Goal: Information Seeking & Learning: Check status

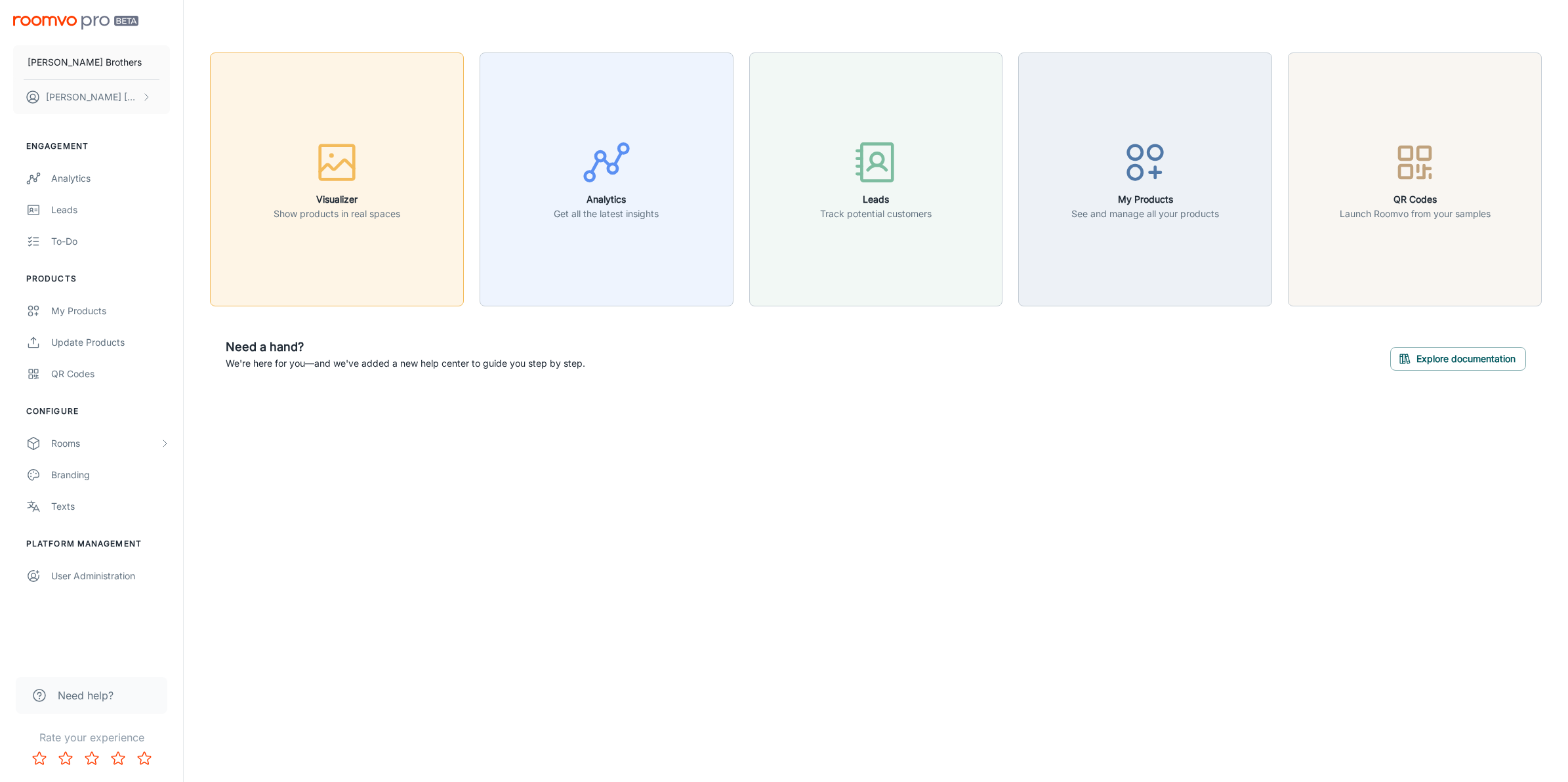
click at [358, 283] on button "Visualizer Show products in real spaces" at bounding box center [337, 179] width 254 height 254
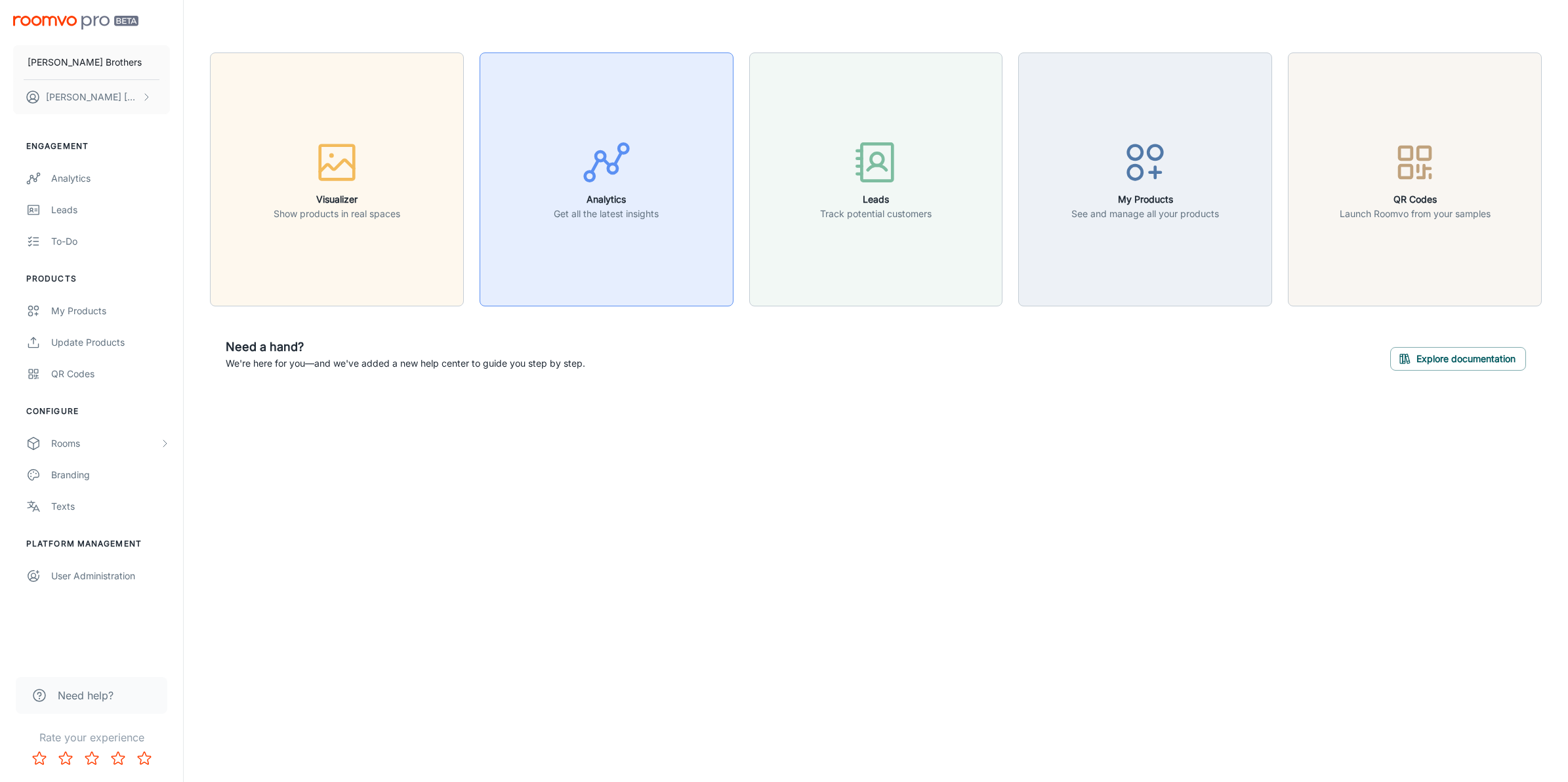
click at [613, 231] on button "Analytics Get all the latest insights" at bounding box center [606, 179] width 254 height 254
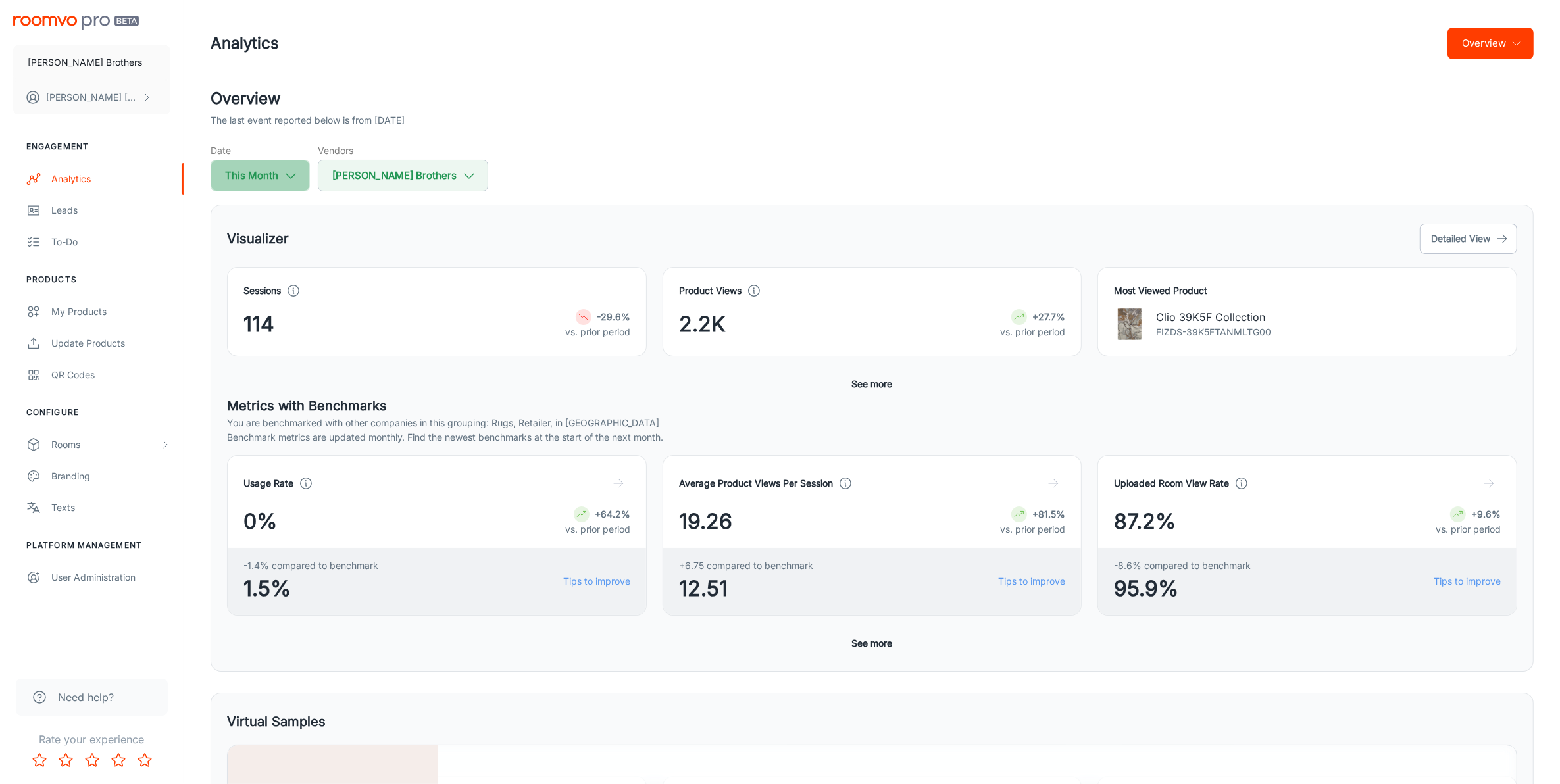
click at [283, 182] on icon "button" at bounding box center [291, 176] width 15 height 15
select select "8"
select select "2025"
select select "8"
select select "2025"
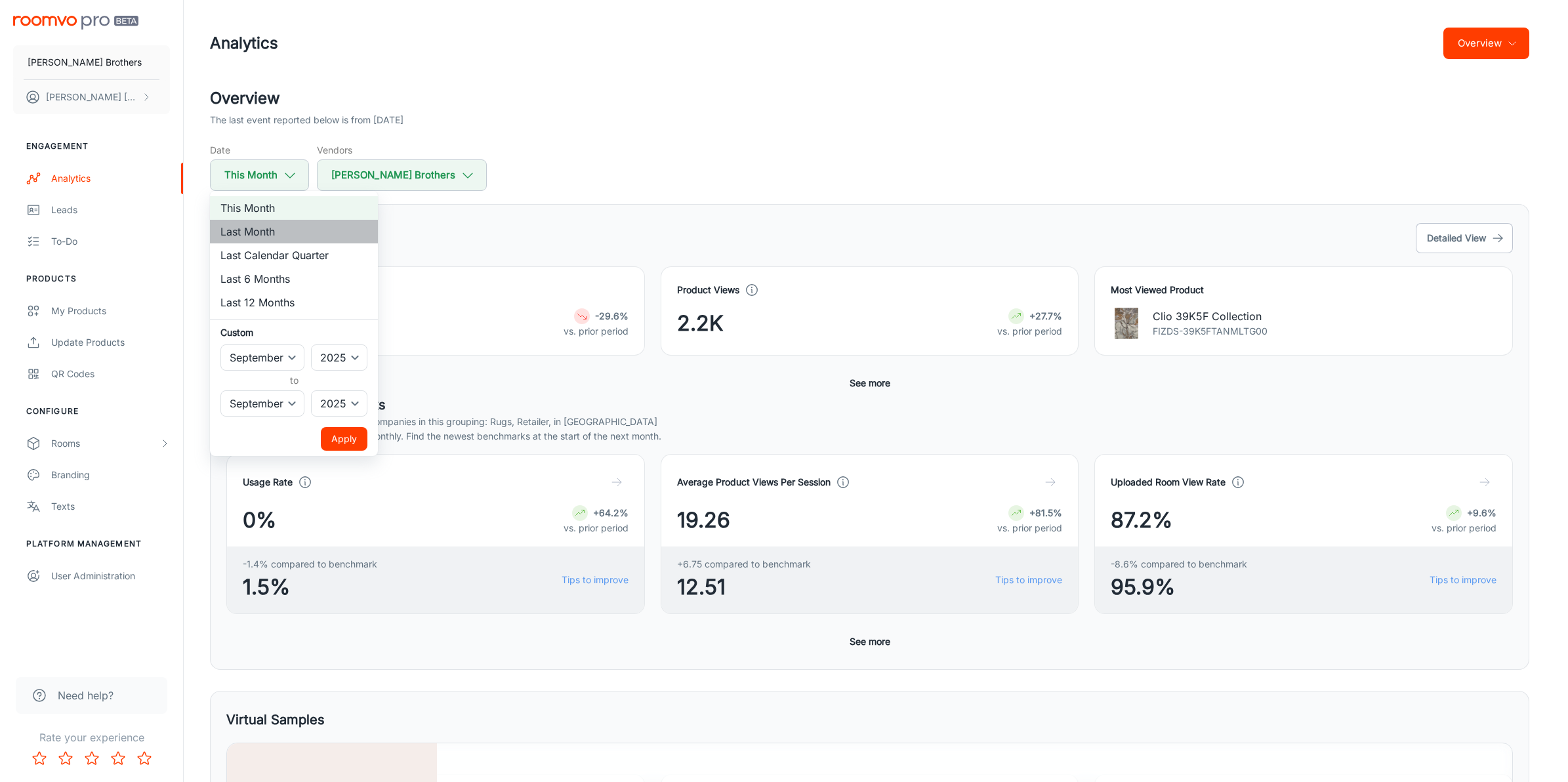
click at [273, 225] on li "Last Month" at bounding box center [294, 231] width 168 height 23
select select "7"
click at [349, 445] on button "Apply" at bounding box center [345, 438] width 47 height 23
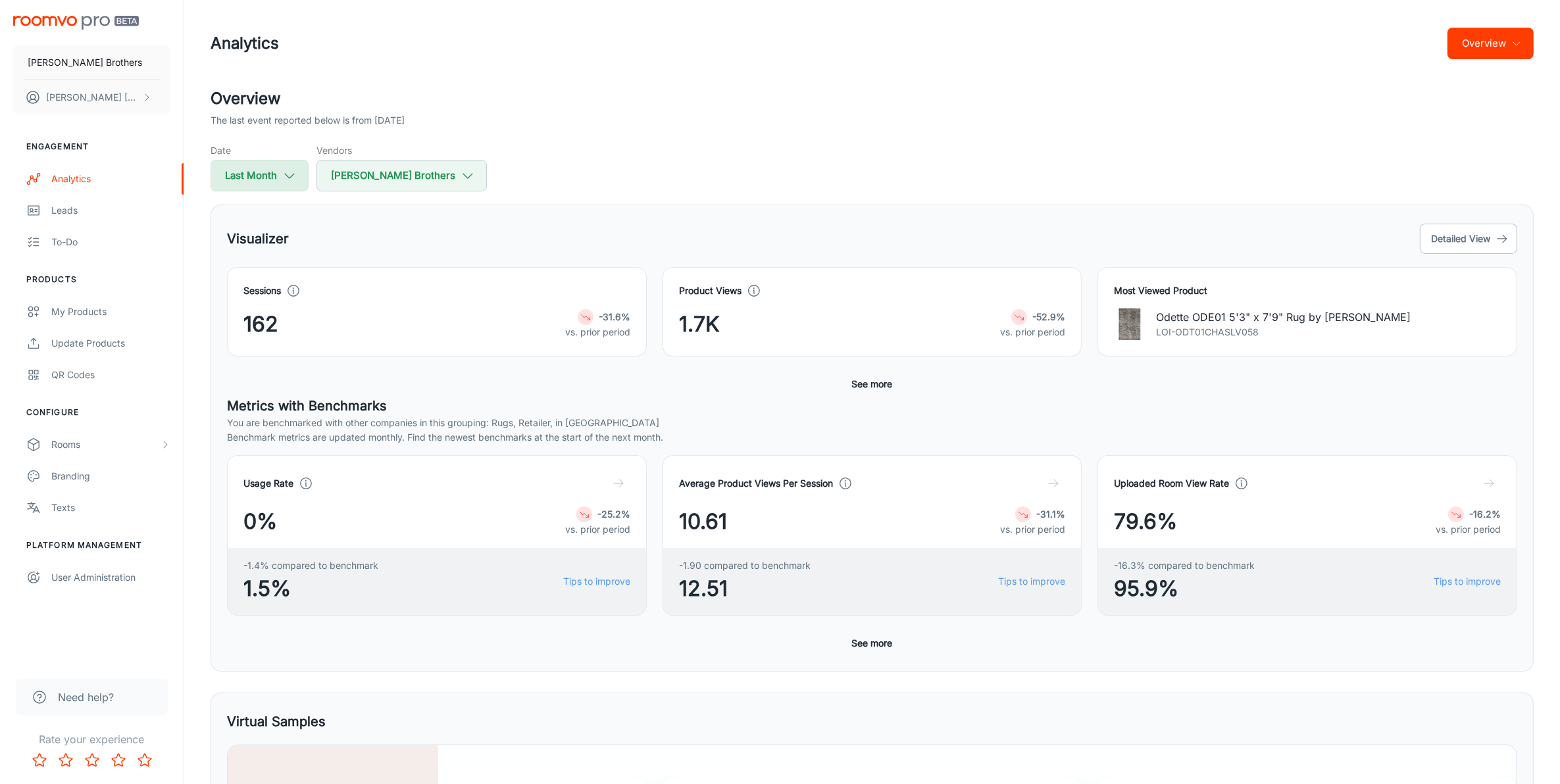
click at [268, 171] on button "Last Month" at bounding box center [259, 176] width 98 height 32
select select "7"
select select "2025"
select select "7"
select select "2025"
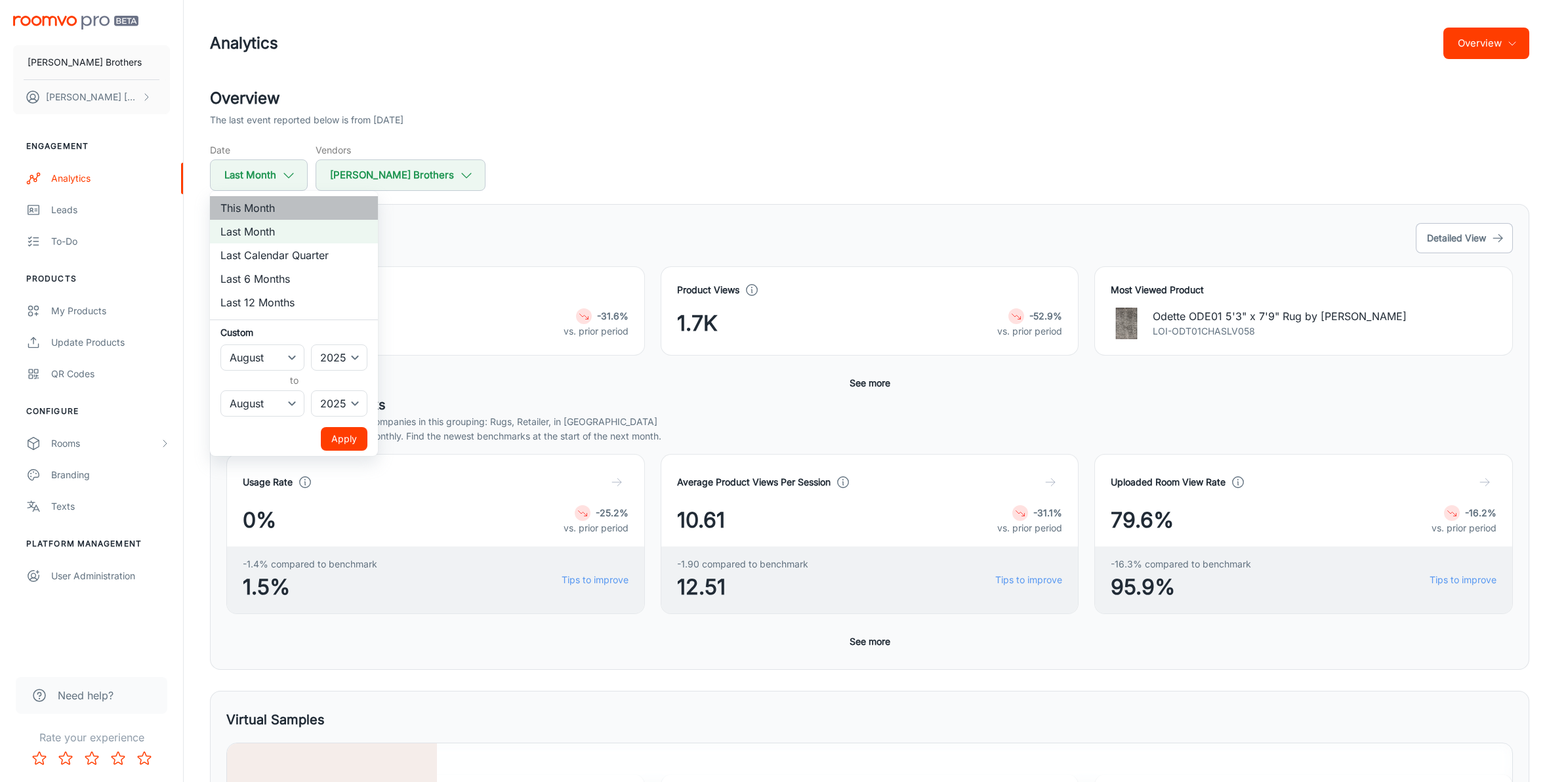
click at [254, 207] on li "This Month" at bounding box center [294, 207] width 168 height 23
select select "8"
click at [362, 447] on button "Apply" at bounding box center [345, 438] width 47 height 23
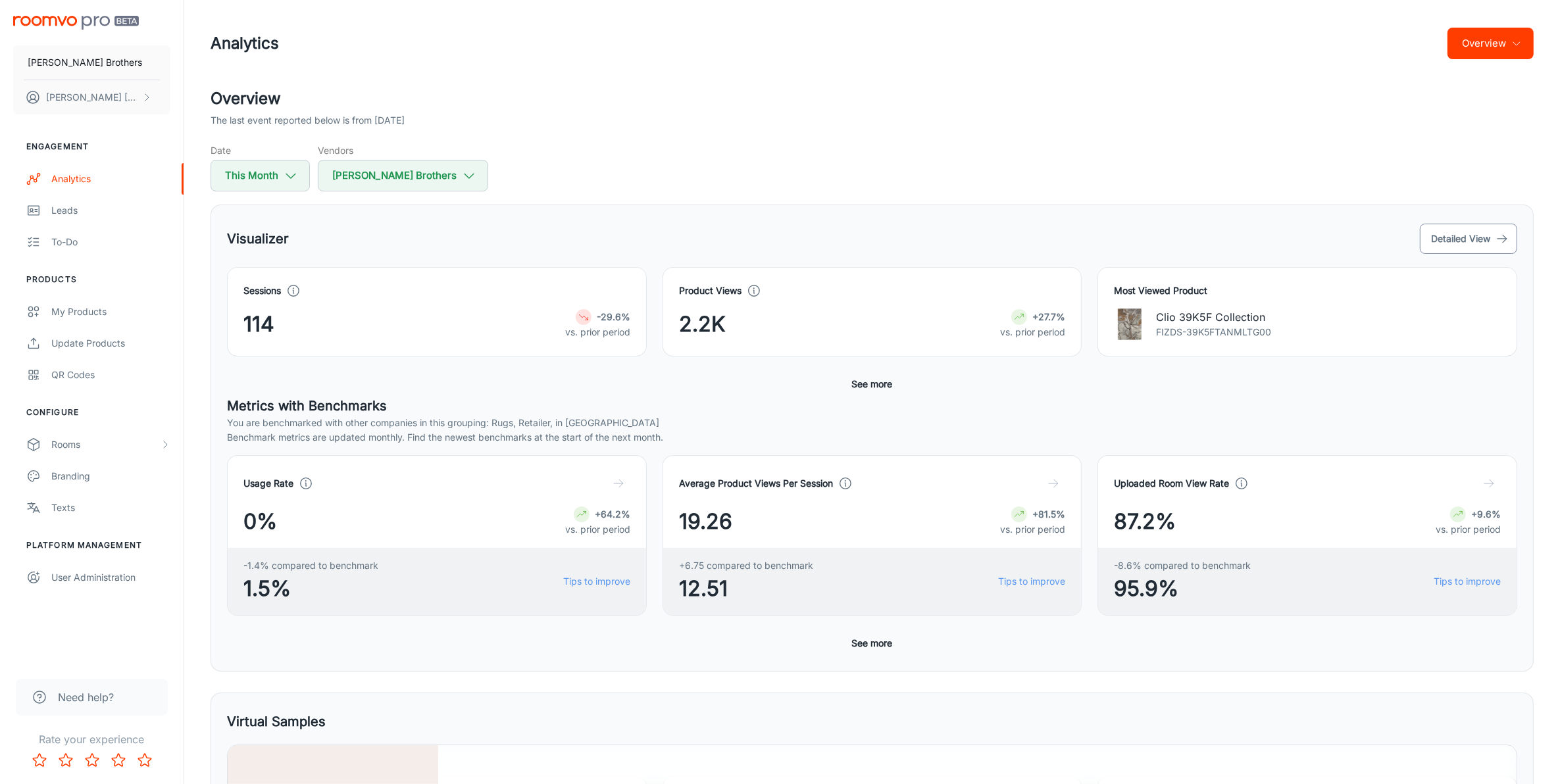
click at [1494, 241] on button "Detailed View" at bounding box center [1469, 238] width 97 height 30
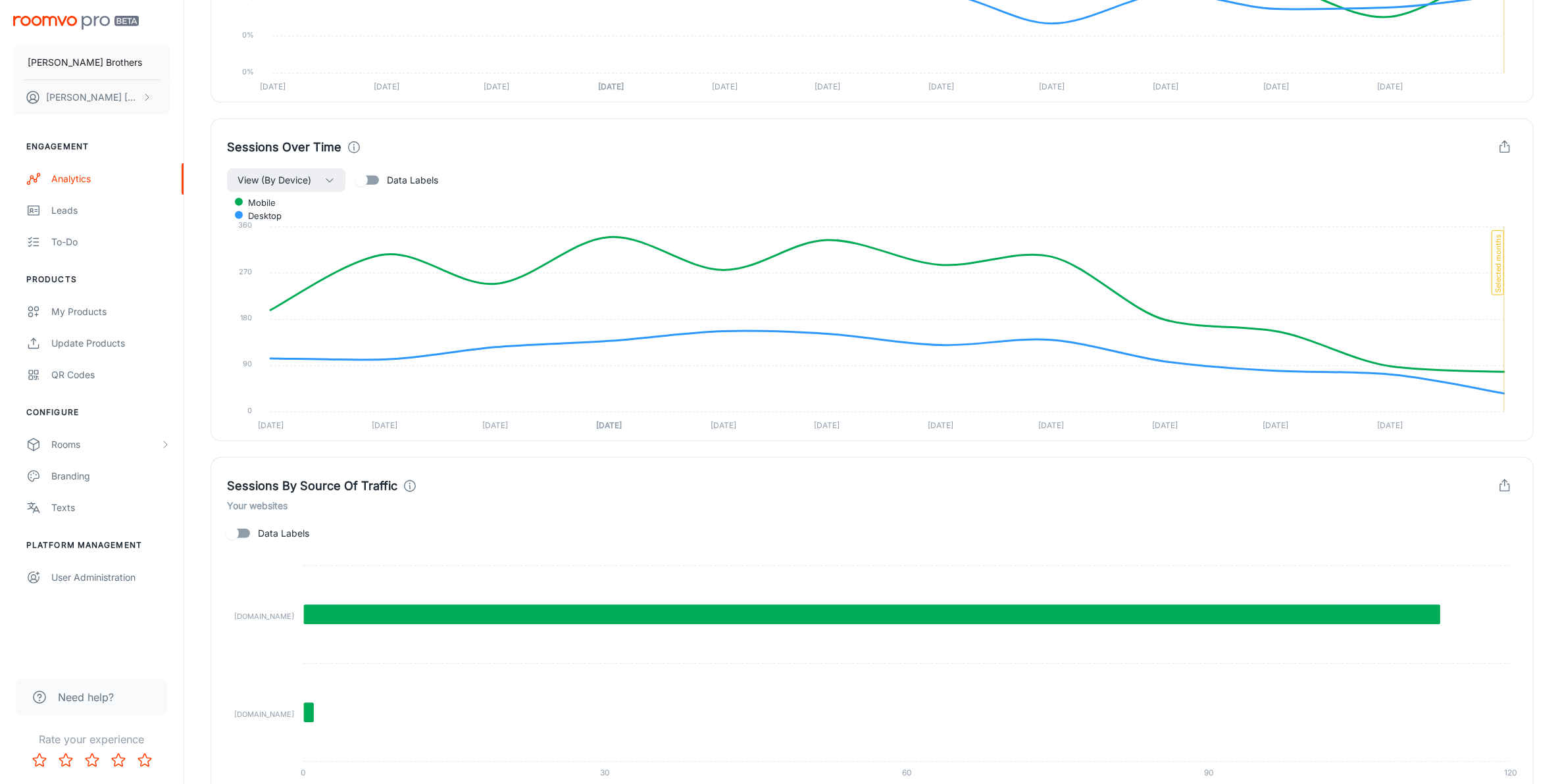
scroll to position [554, 0]
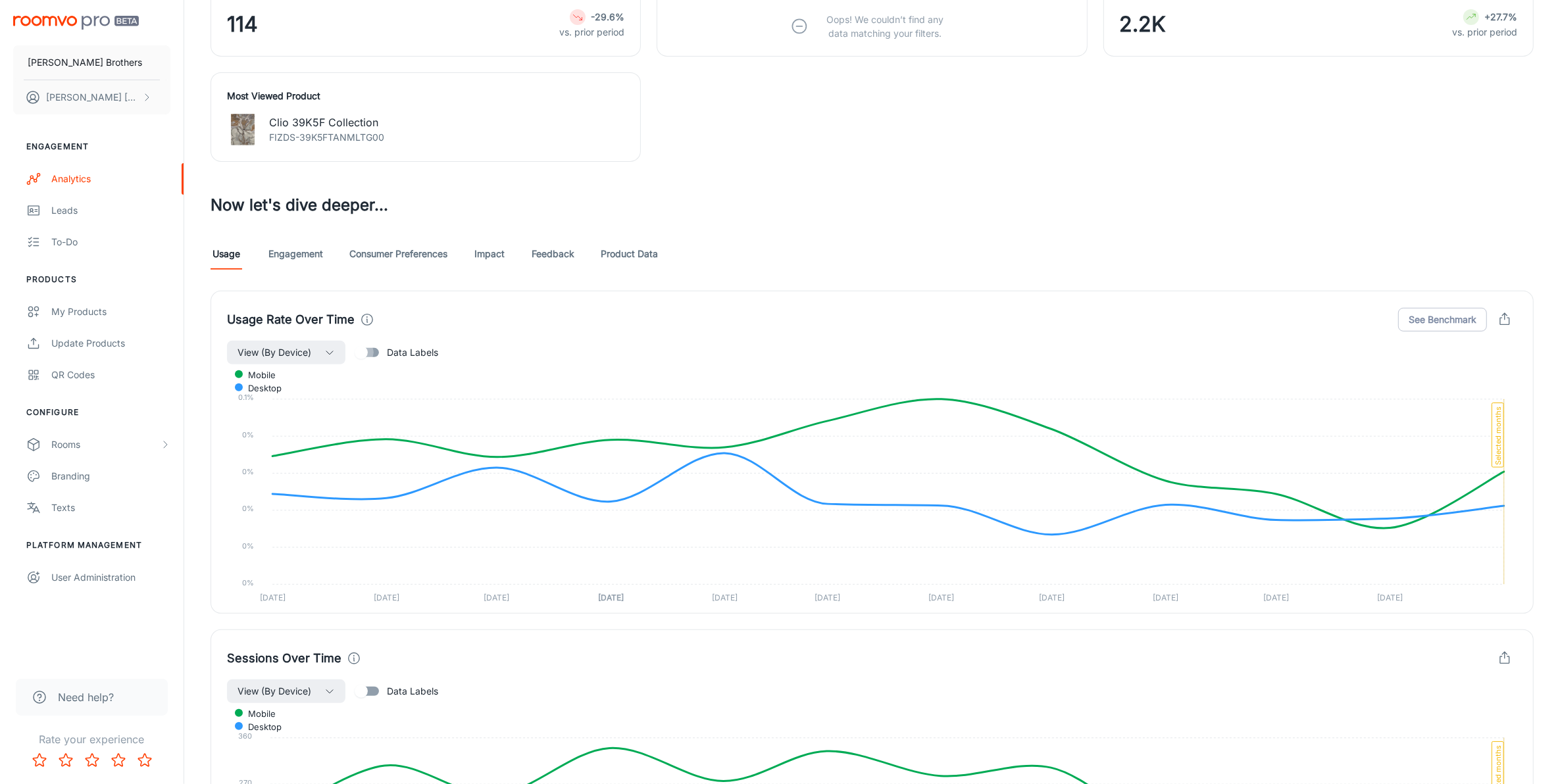
click at [373, 352] on input "Data Labels" at bounding box center [361, 352] width 75 height 25
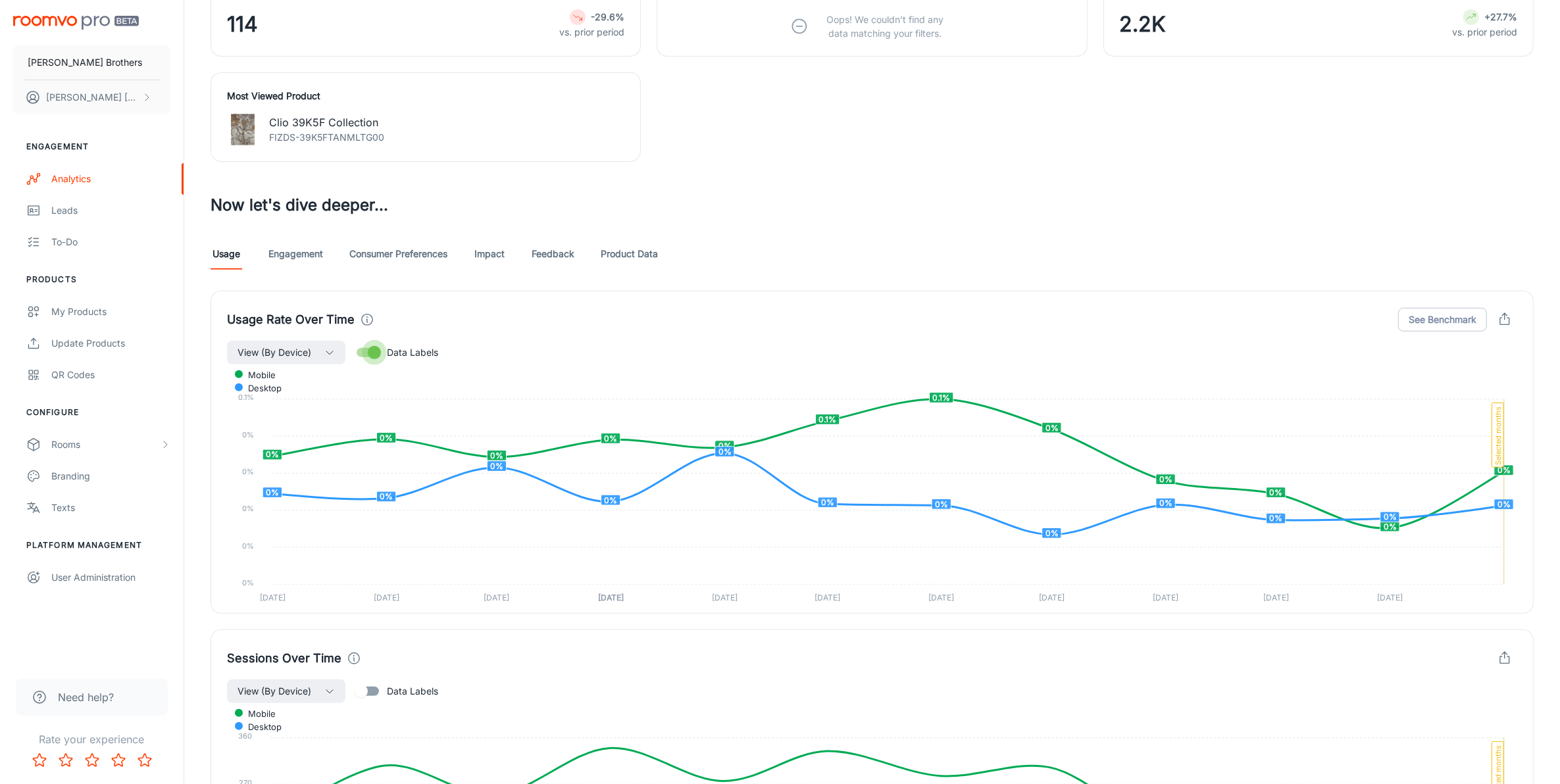
click at [373, 352] on input "Data Labels" at bounding box center [374, 352] width 75 height 25
checkbox input "false"
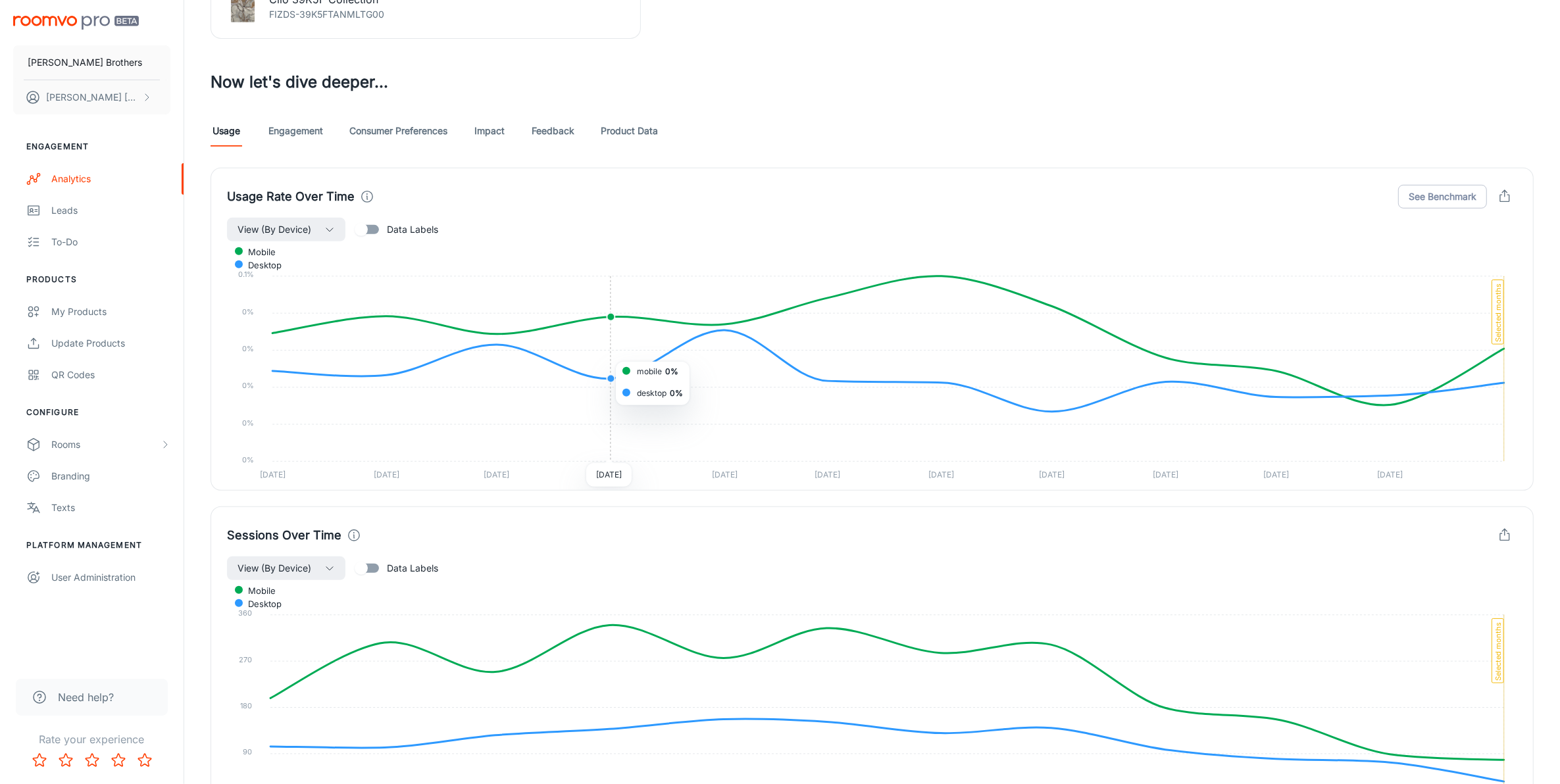
scroll to position [884, 0]
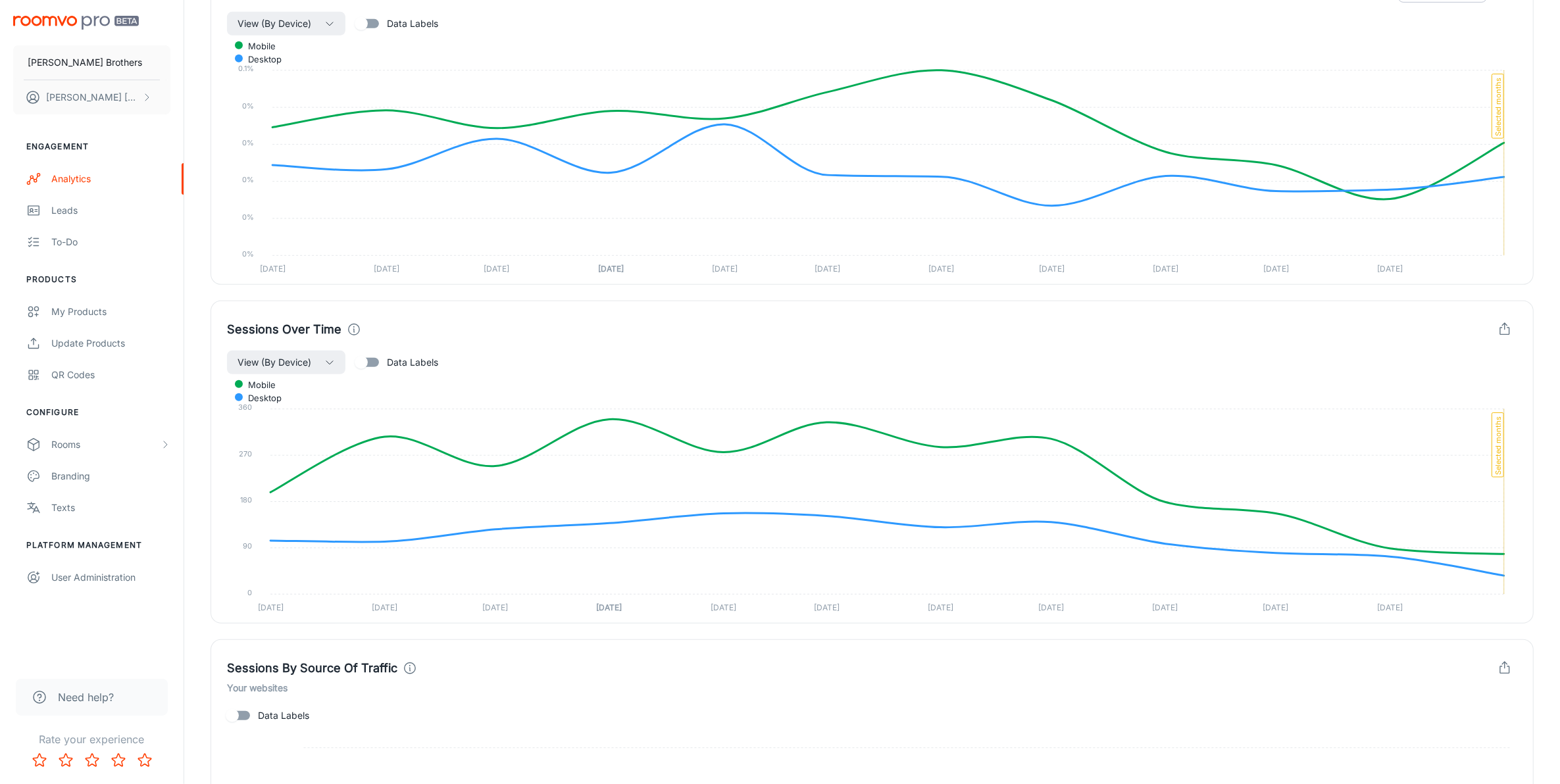
click at [382, 360] on input "Data Labels" at bounding box center [361, 362] width 75 height 25
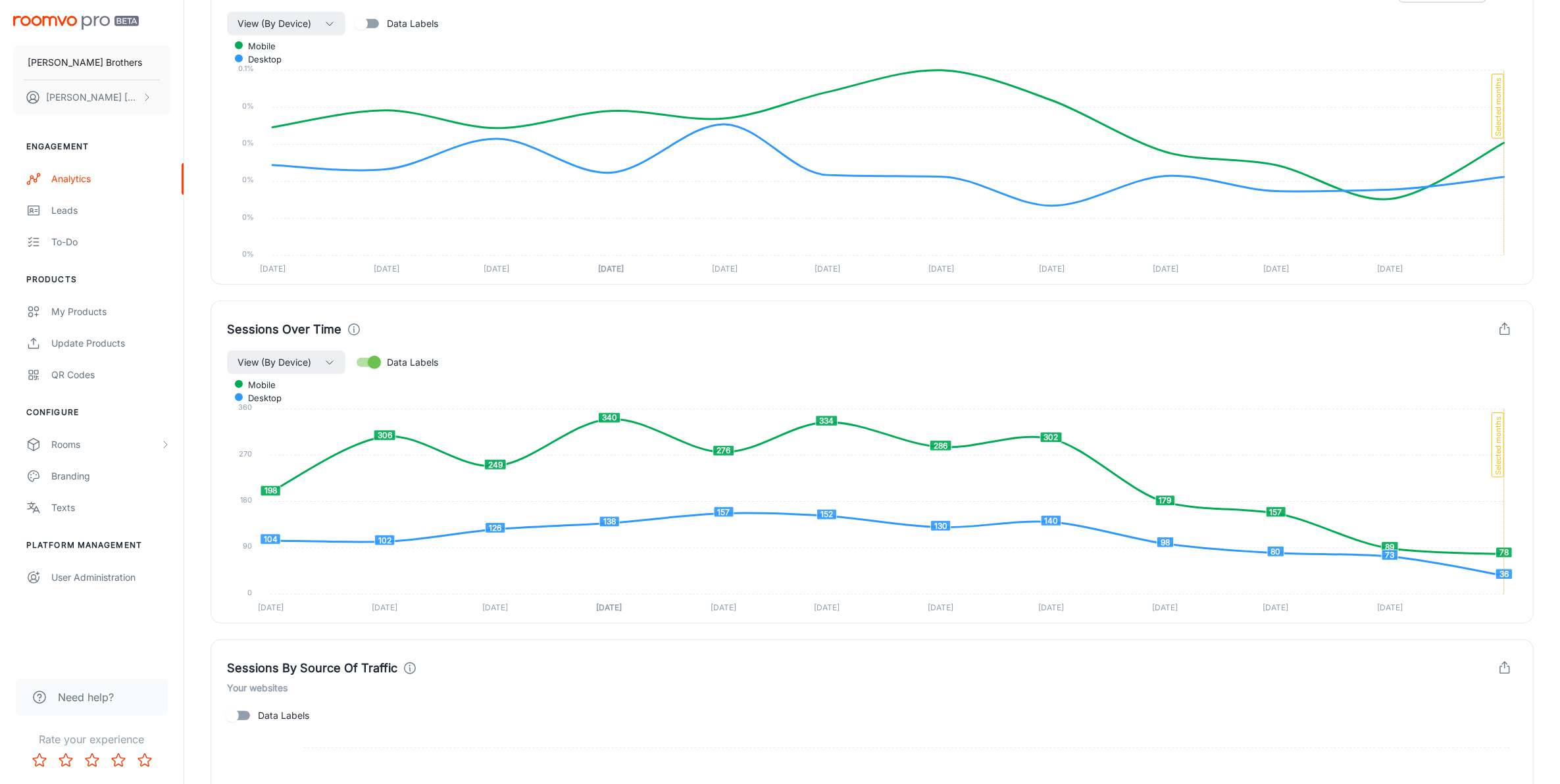
click at [382, 362] on input "Data Labels" at bounding box center [374, 362] width 75 height 25
checkbox input "false"
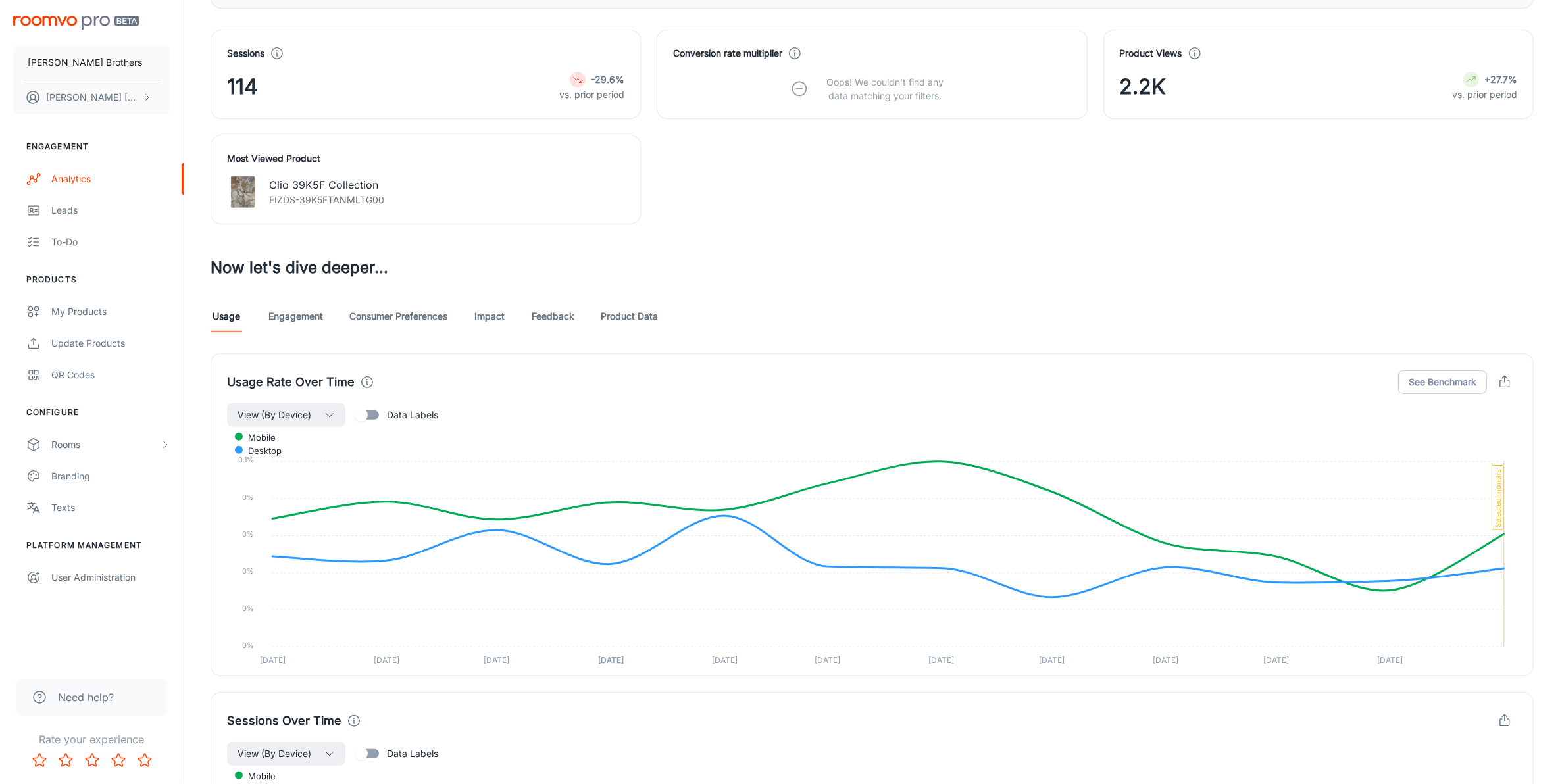
scroll to position [494, 0]
click at [306, 321] on link "Engagement" at bounding box center [295, 315] width 54 height 32
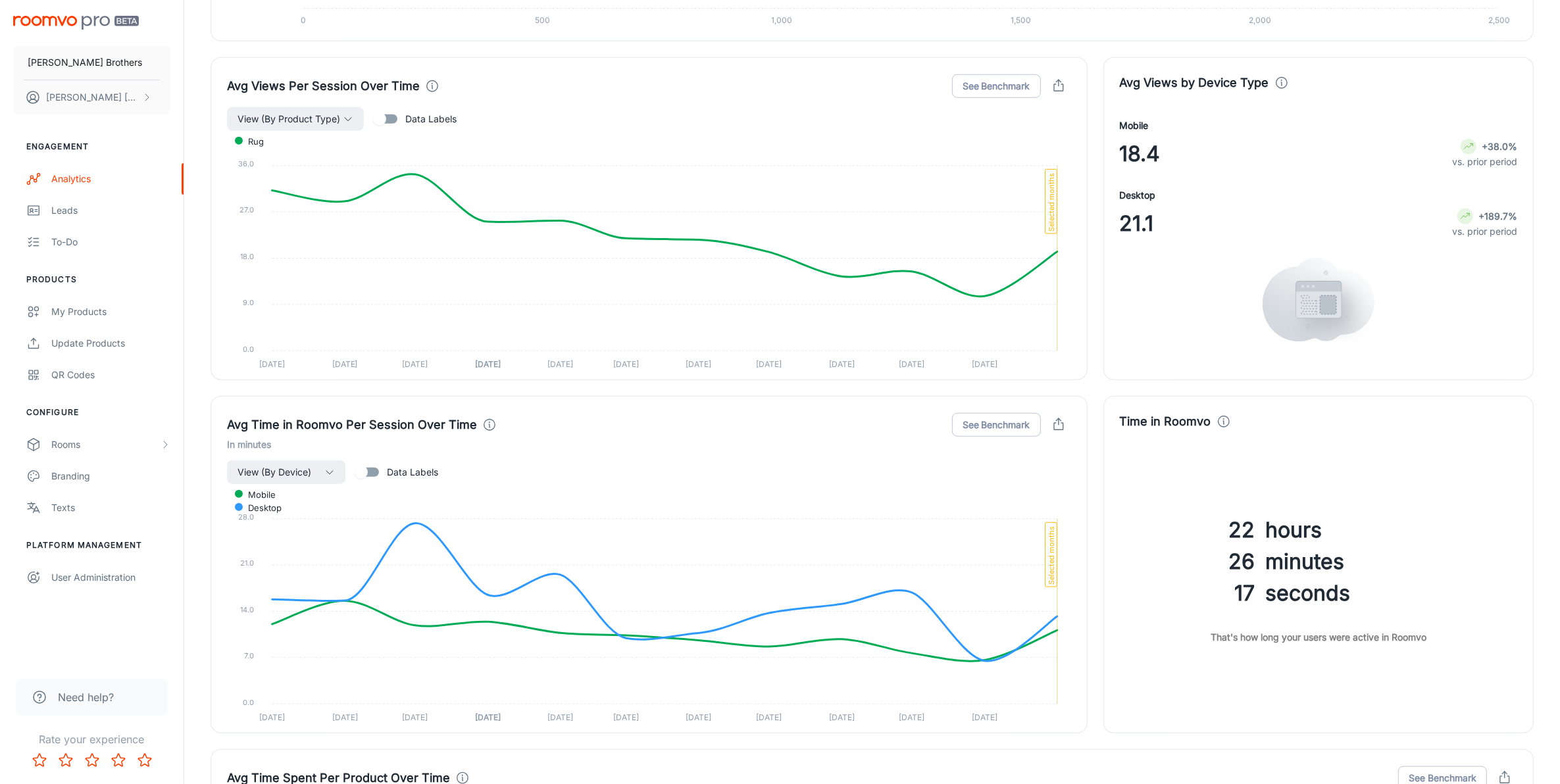
scroll to position [1069, 0]
